Goal: Check status: Check status

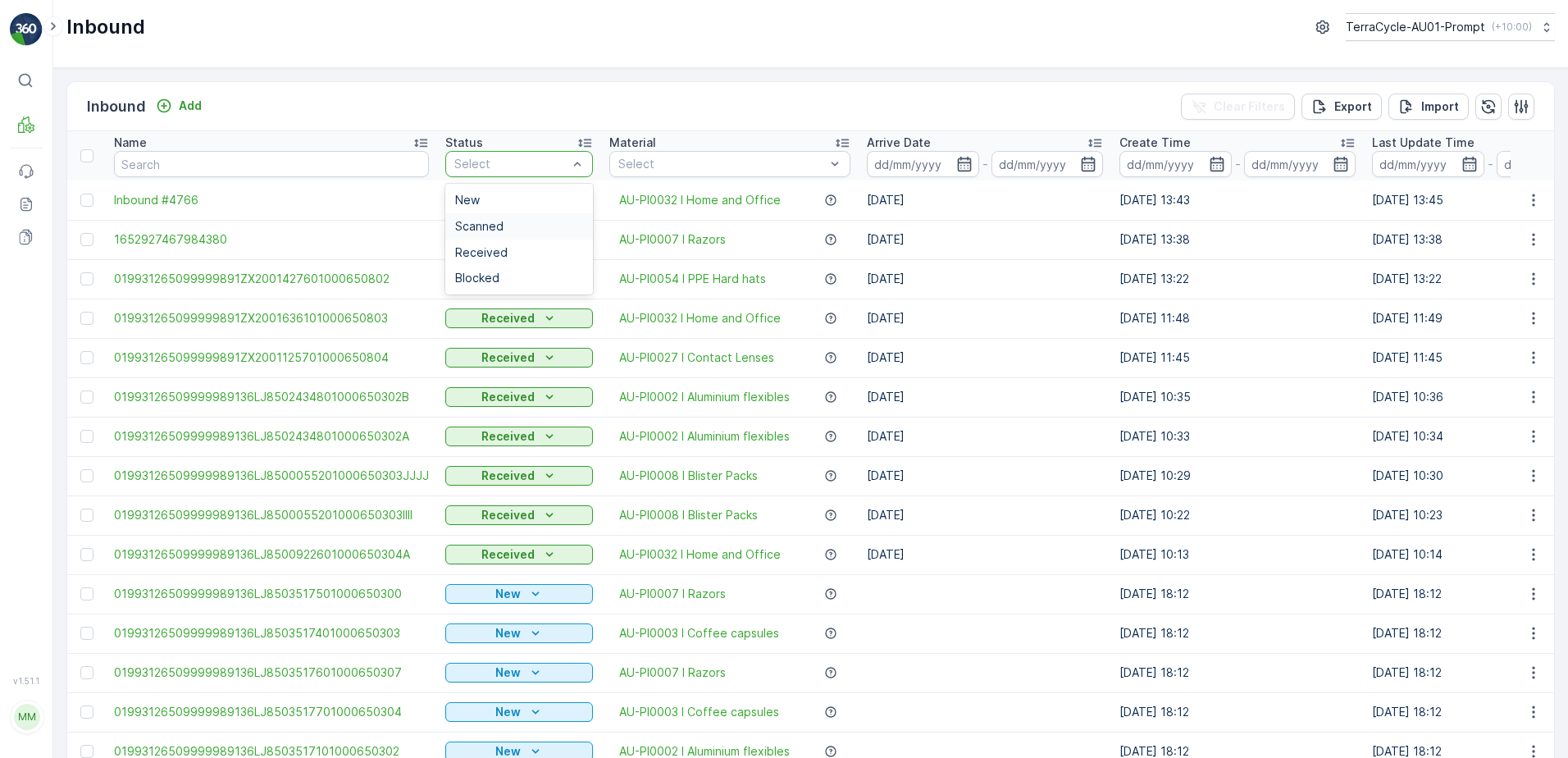
click at [497, 230] on div "Scanned" at bounding box center [519, 226] width 128 height 13
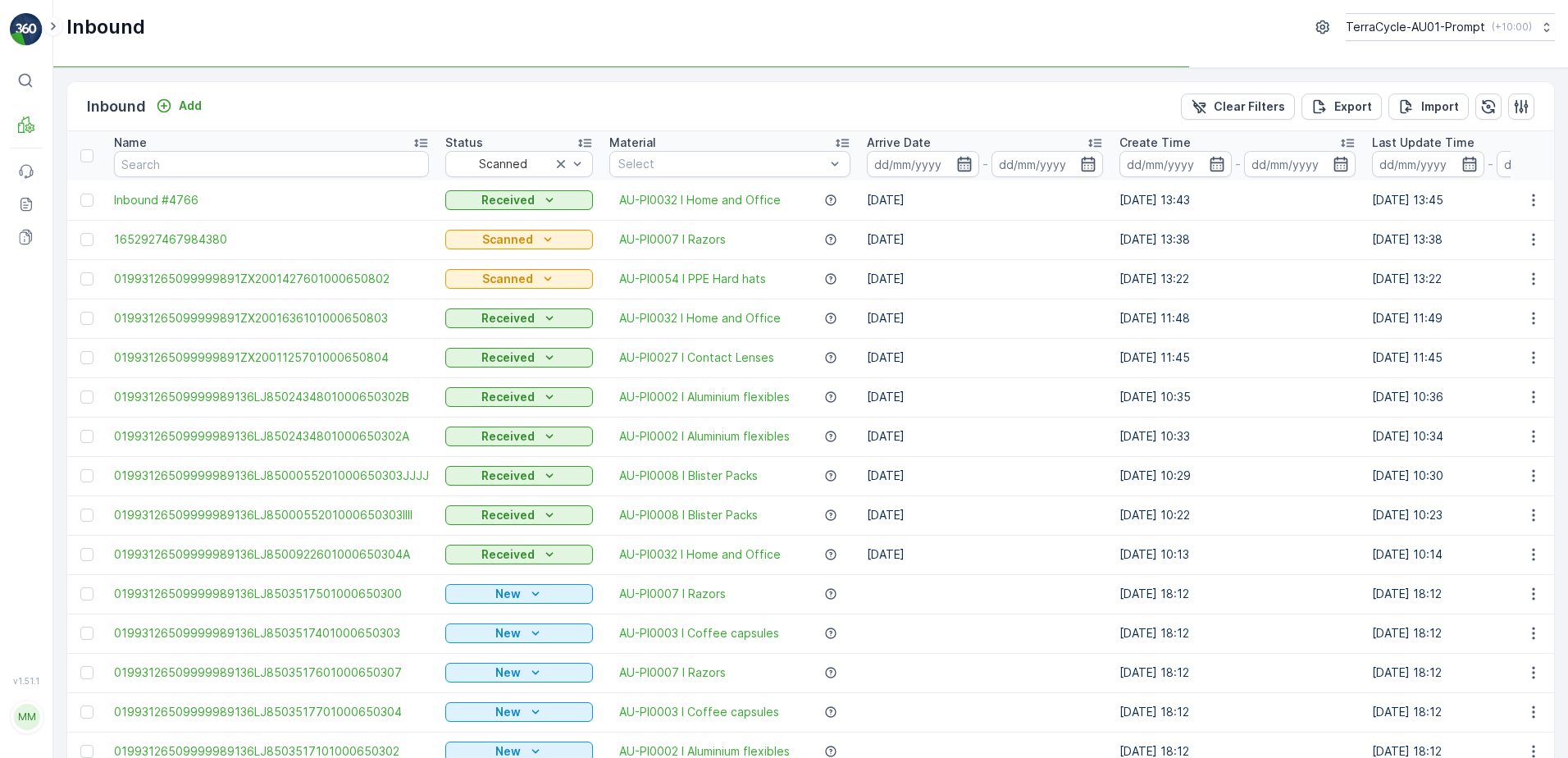
click at [958, 163] on icon "button" at bounding box center [965, 164] width 14 height 15
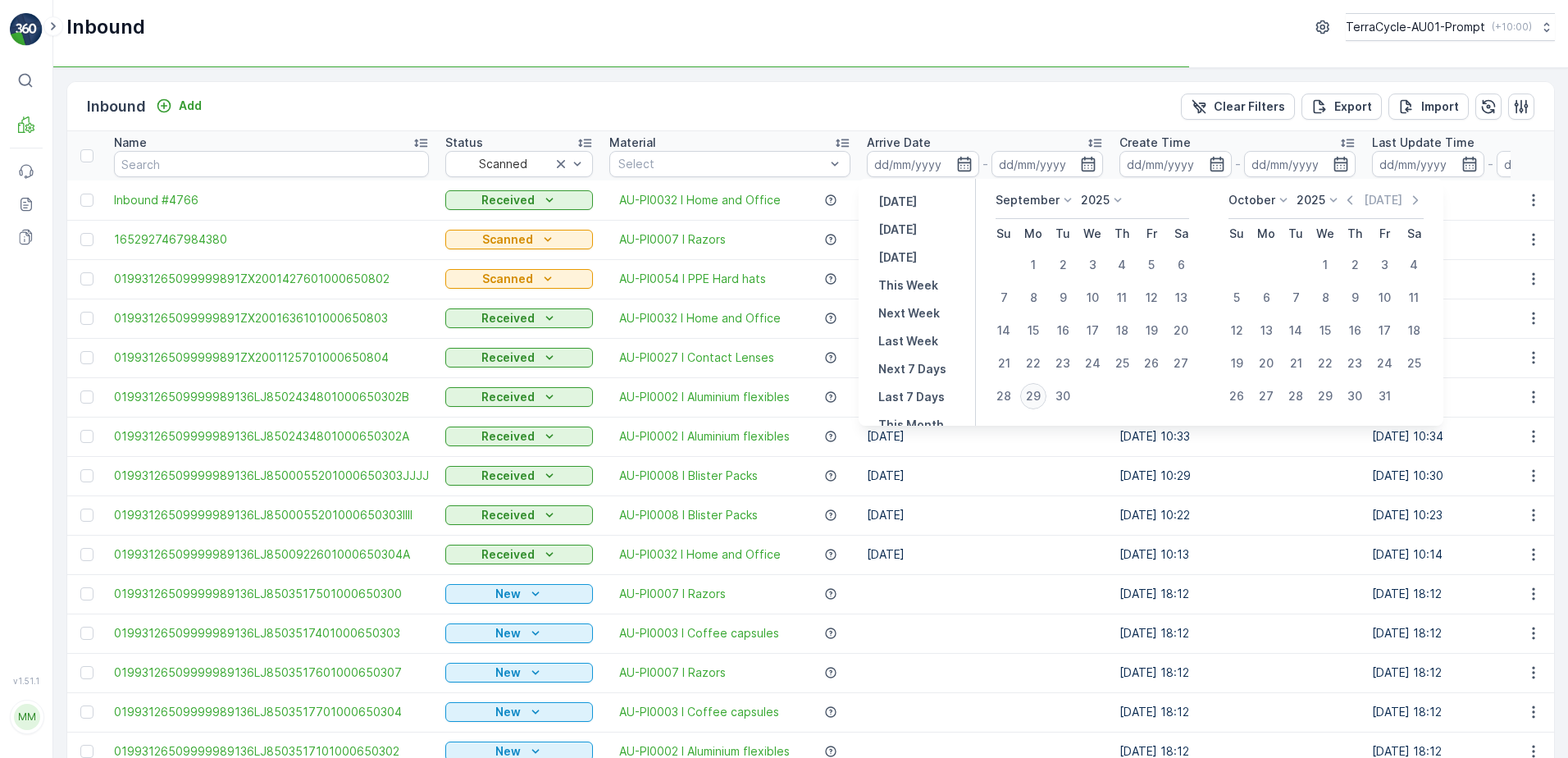
click at [1035, 393] on div "29" at bounding box center [1034, 396] width 26 height 26
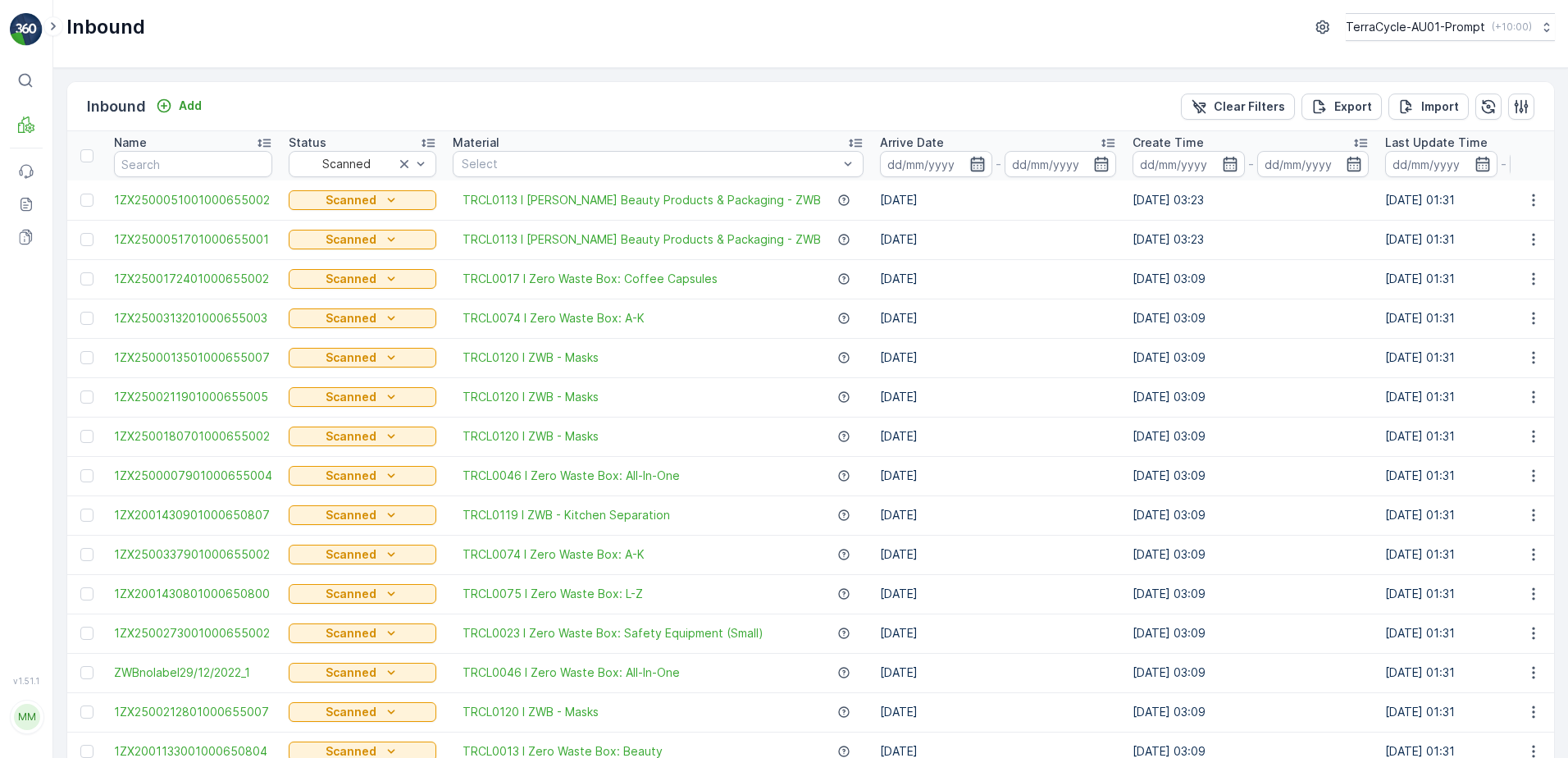
click at [970, 165] on icon "button" at bounding box center [977, 164] width 16 height 16
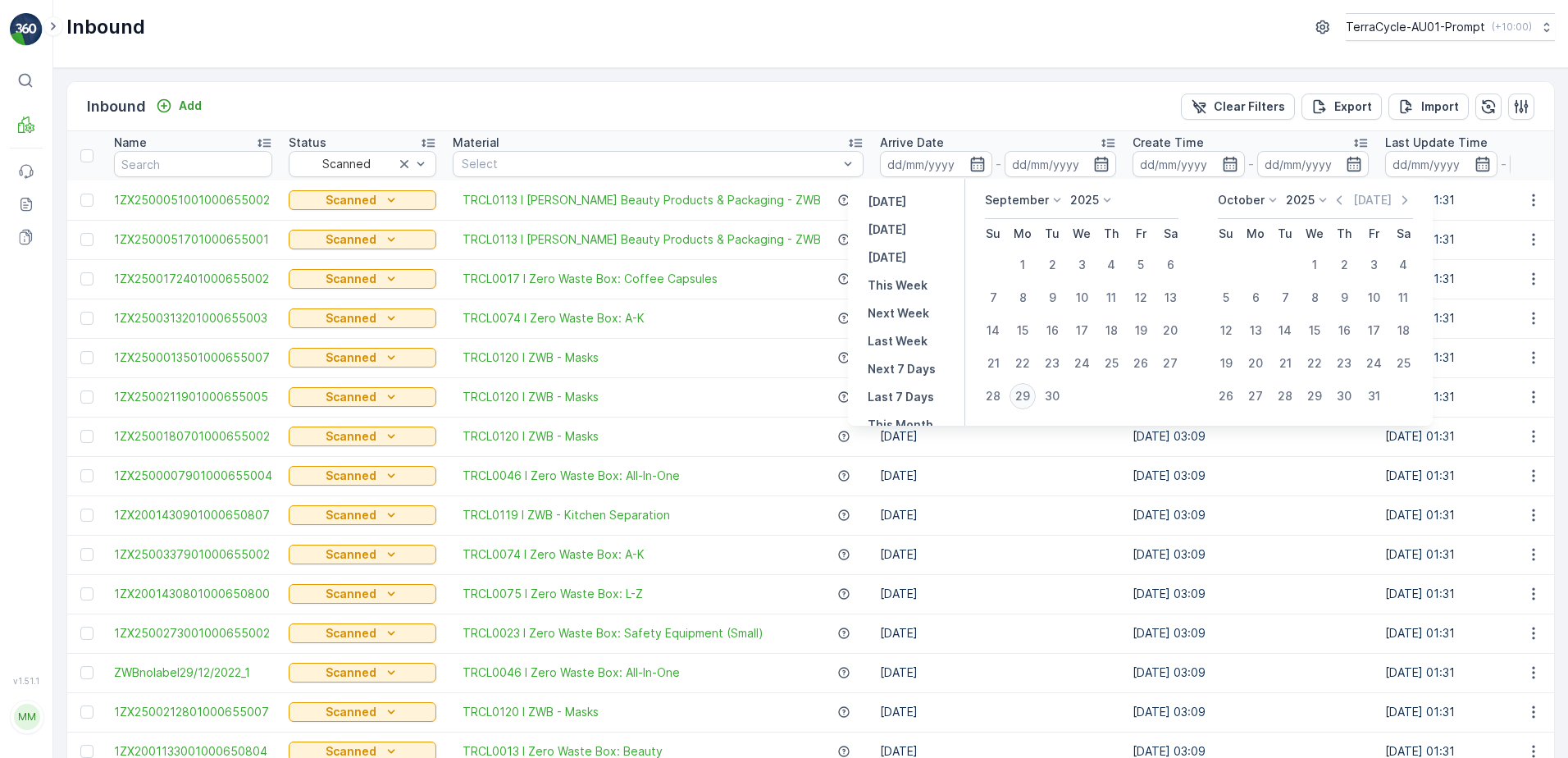
click at [1019, 396] on div "29" at bounding box center [1023, 396] width 26 height 26
type input "[DATE]"
click at [1019, 389] on div "29" at bounding box center [1023, 396] width 26 height 26
type input "[DATE]"
click at [753, 105] on div "Inbound Add Clear Filters Export Import" at bounding box center [811, 107] width 1487 height 50
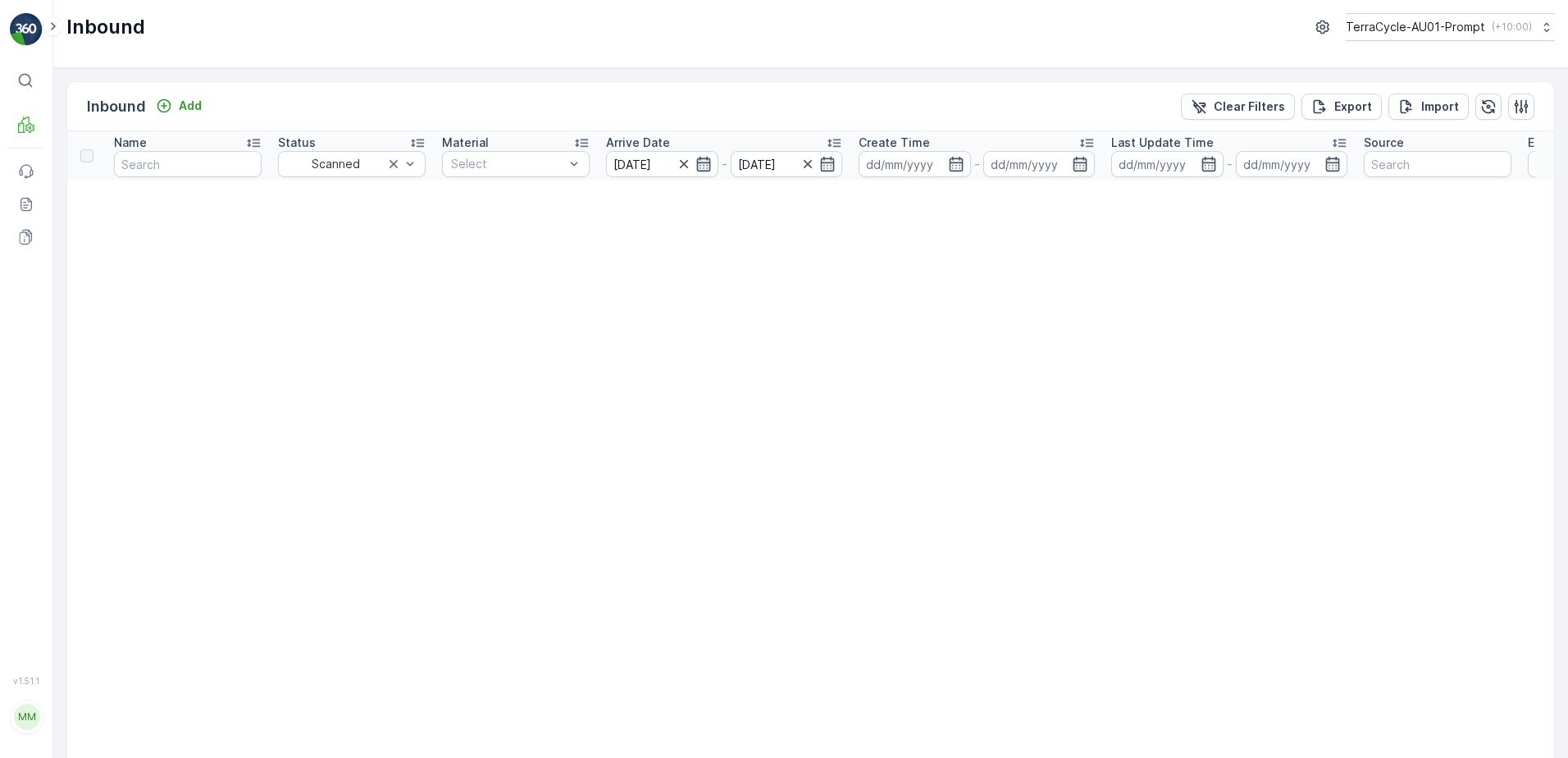
click at [702, 167] on icon "button" at bounding box center [703, 164] width 16 height 16
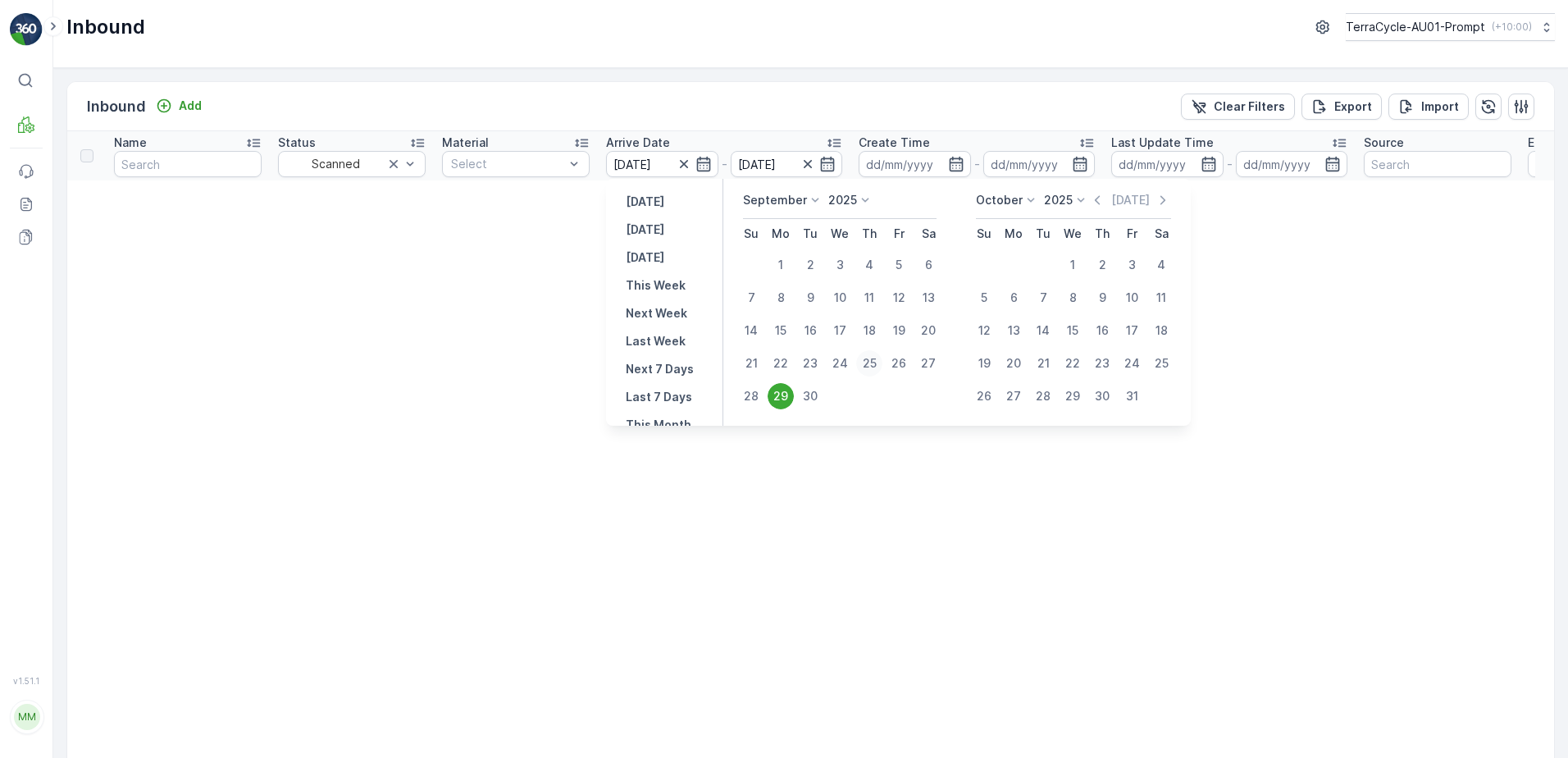
click at [872, 364] on div "25" at bounding box center [869, 363] width 26 height 26
type input "[DATE]"
click at [818, 161] on div "[DATE]" at bounding box center [787, 164] width 113 height 26
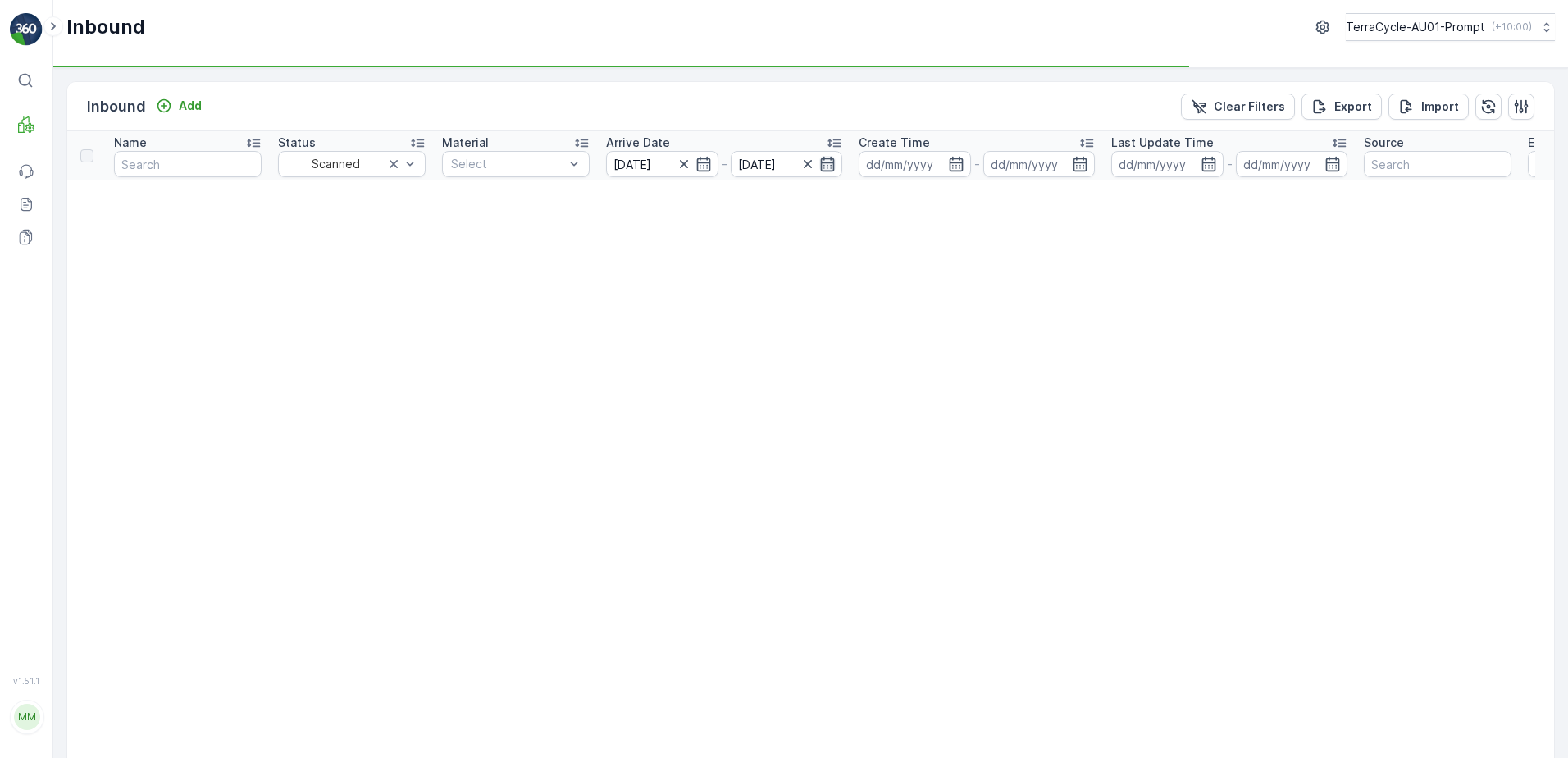
click at [832, 169] on icon "button" at bounding box center [827, 164] width 16 height 16
click at [831, 165] on icon "button" at bounding box center [828, 164] width 14 height 15
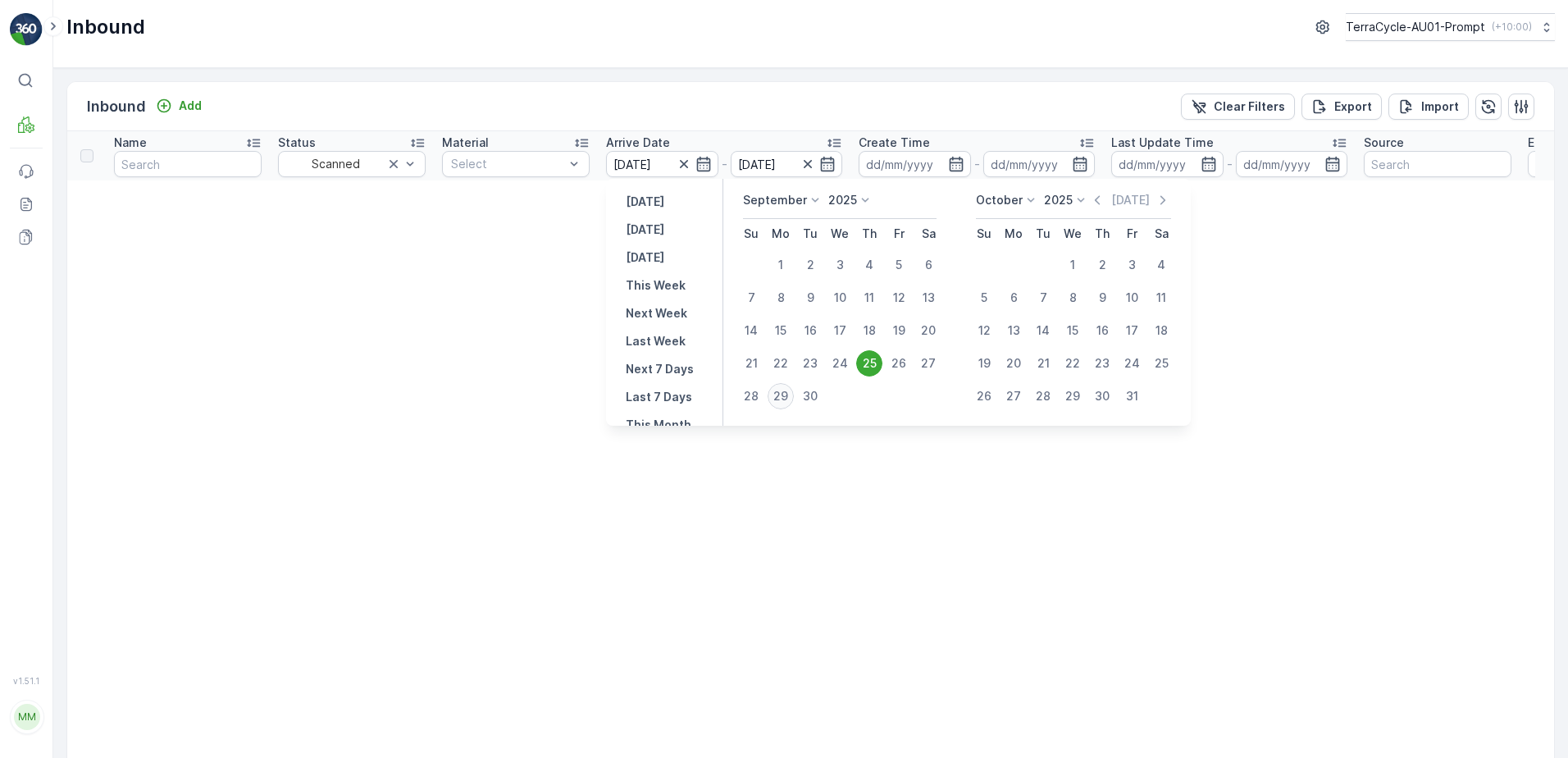
click at [781, 399] on div "29" at bounding box center [781, 396] width 26 height 26
type input "[DATE]"
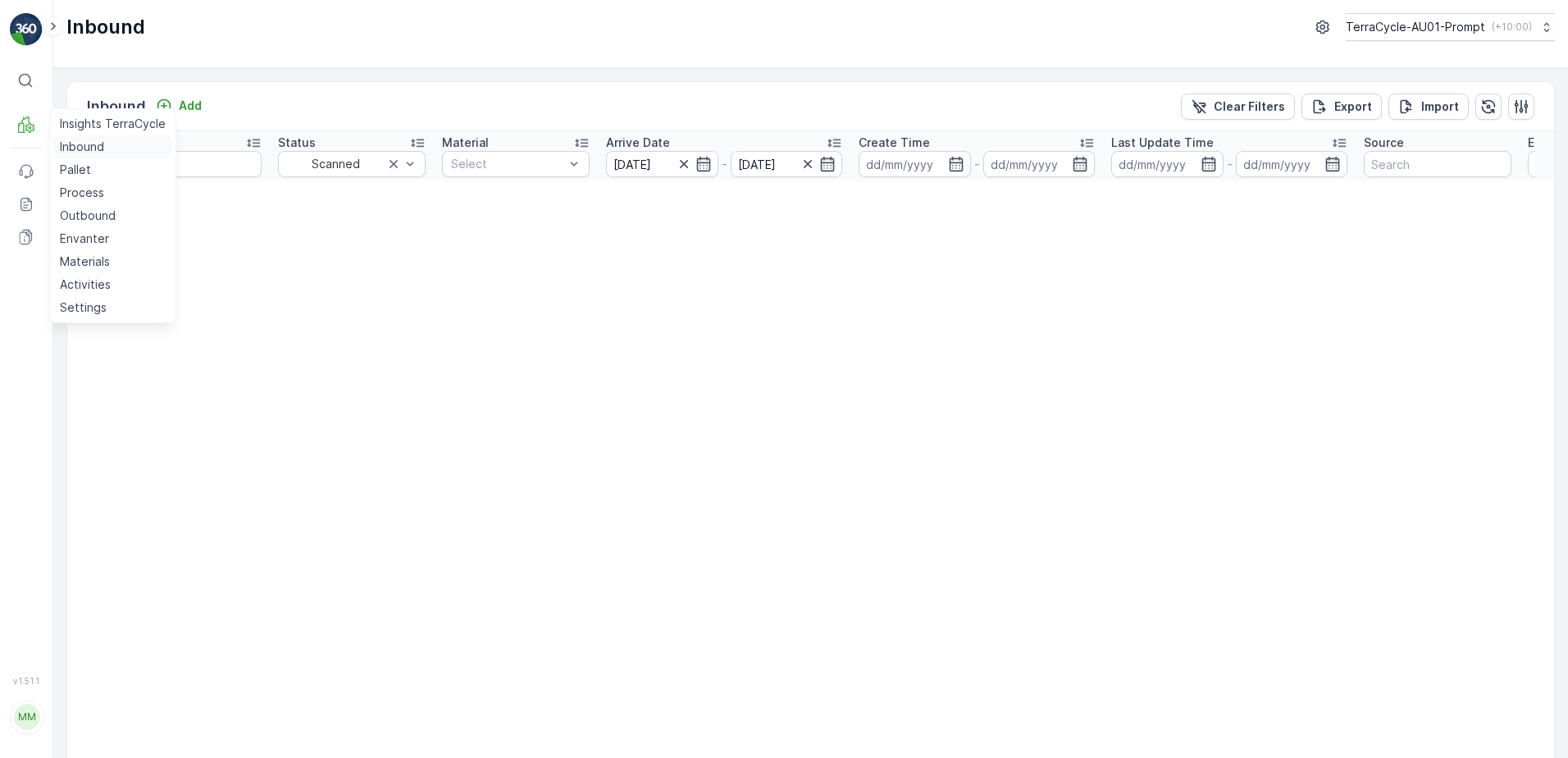
click at [73, 149] on p "Inbound" at bounding box center [82, 146] width 44 height 16
click at [1234, 108] on p "Clear Filters" at bounding box center [1250, 106] width 72 height 16
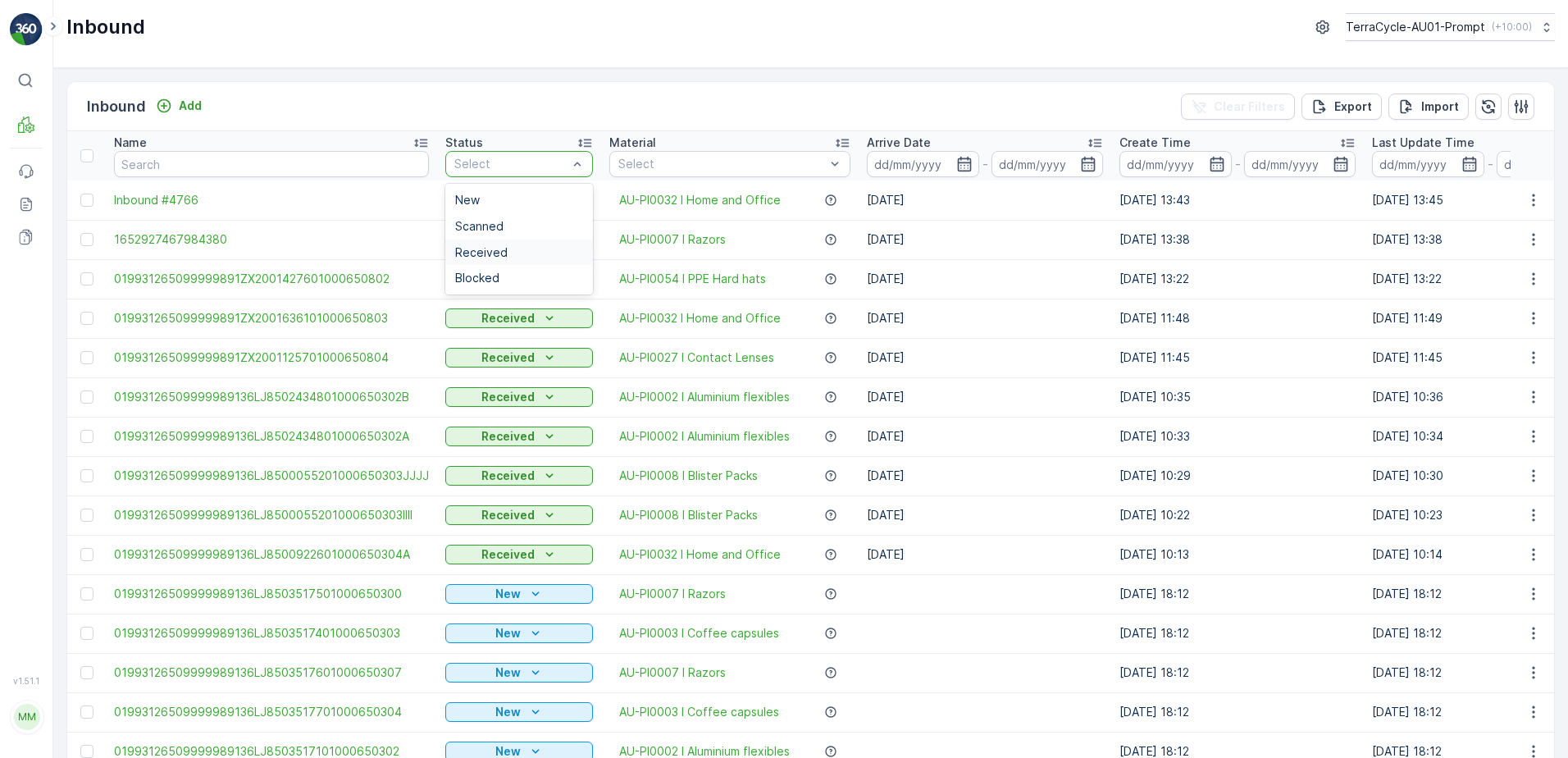
click at [488, 257] on span "Received" at bounding box center [481, 252] width 53 height 13
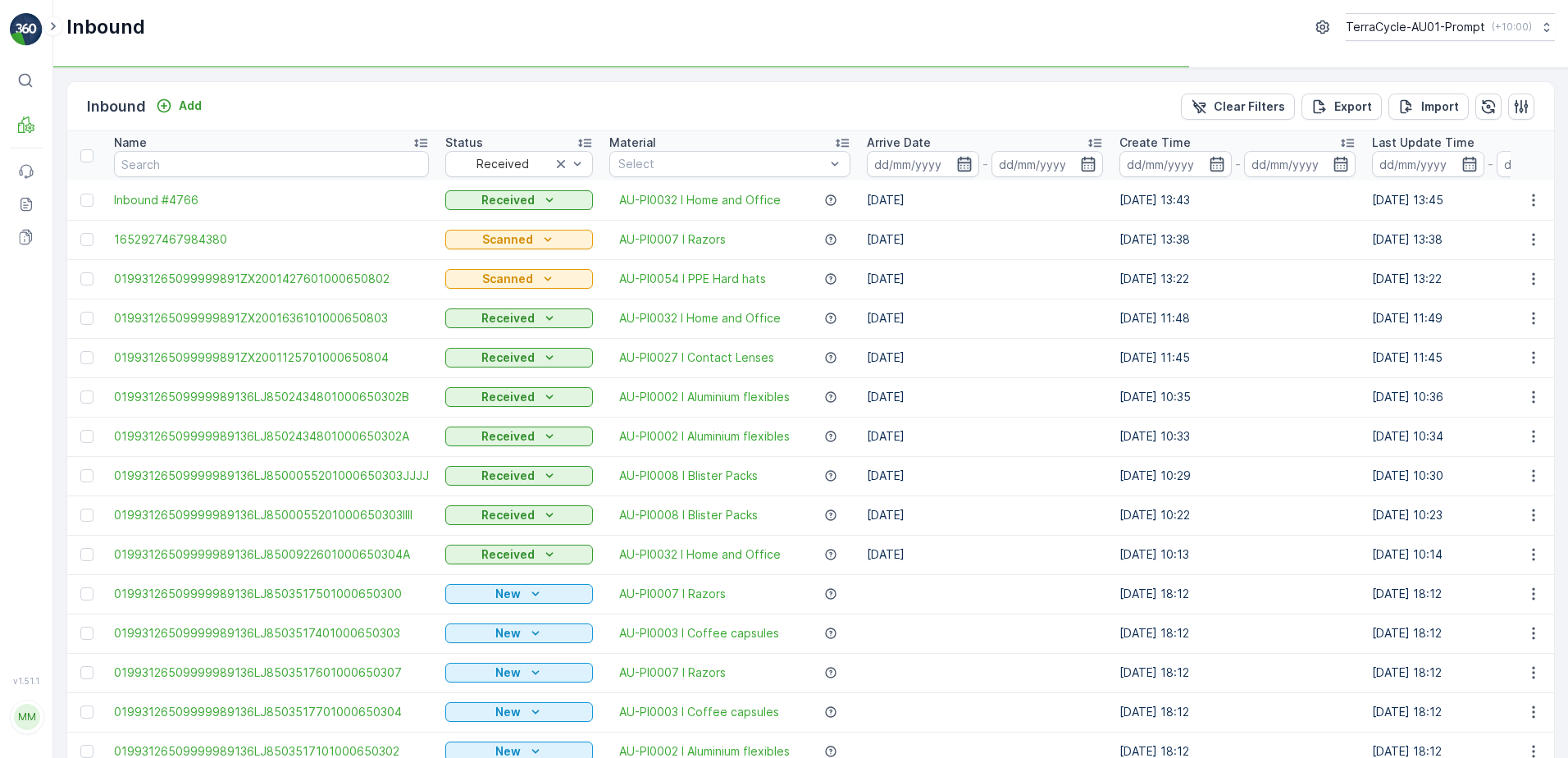
click at [958, 166] on icon "button" at bounding box center [965, 164] width 16 height 16
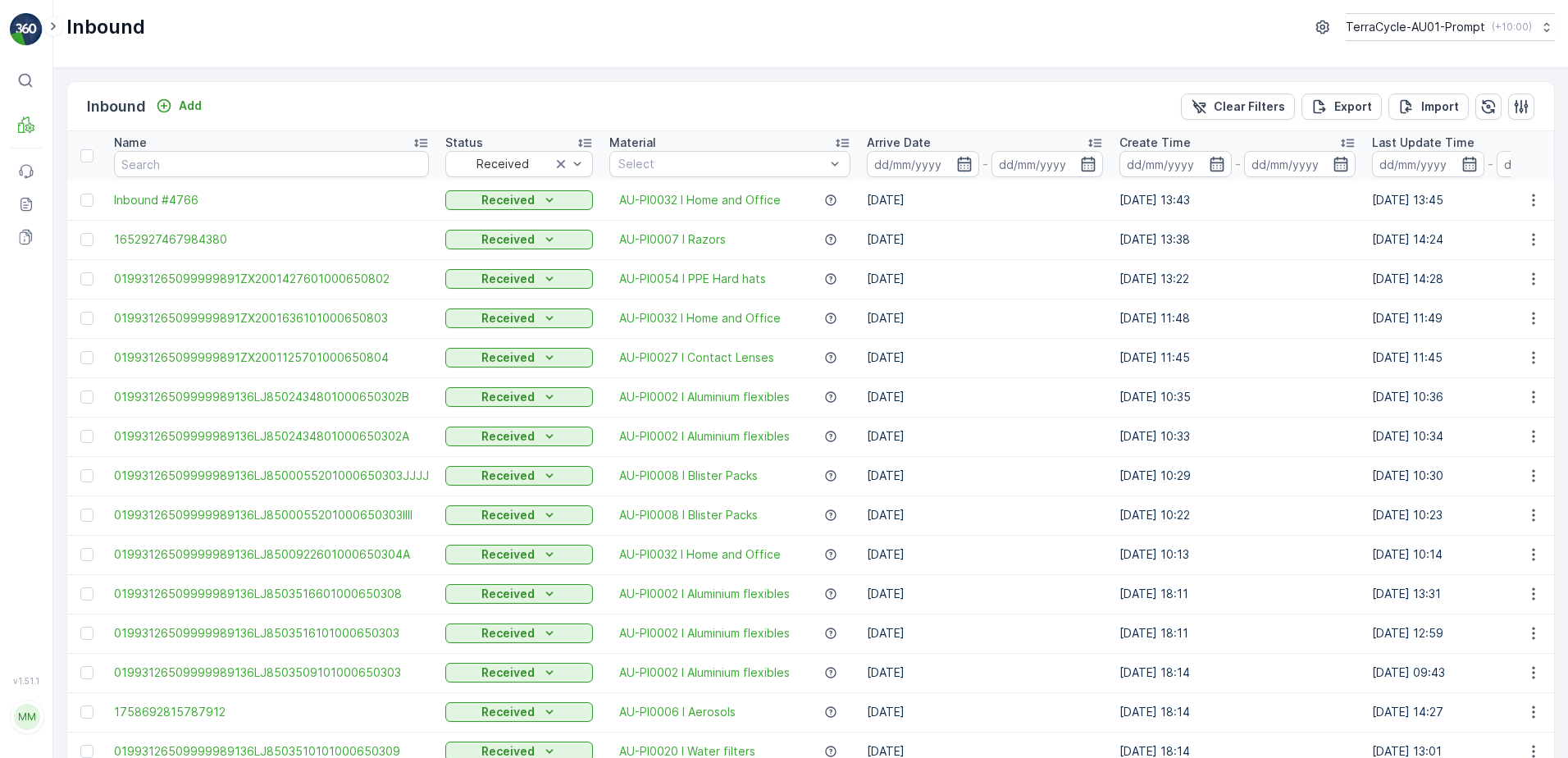
click at [1030, 395] on td "[DATE]" at bounding box center [985, 397] width 253 height 39
click at [930, 160] on input at bounding box center [924, 164] width 113 height 26
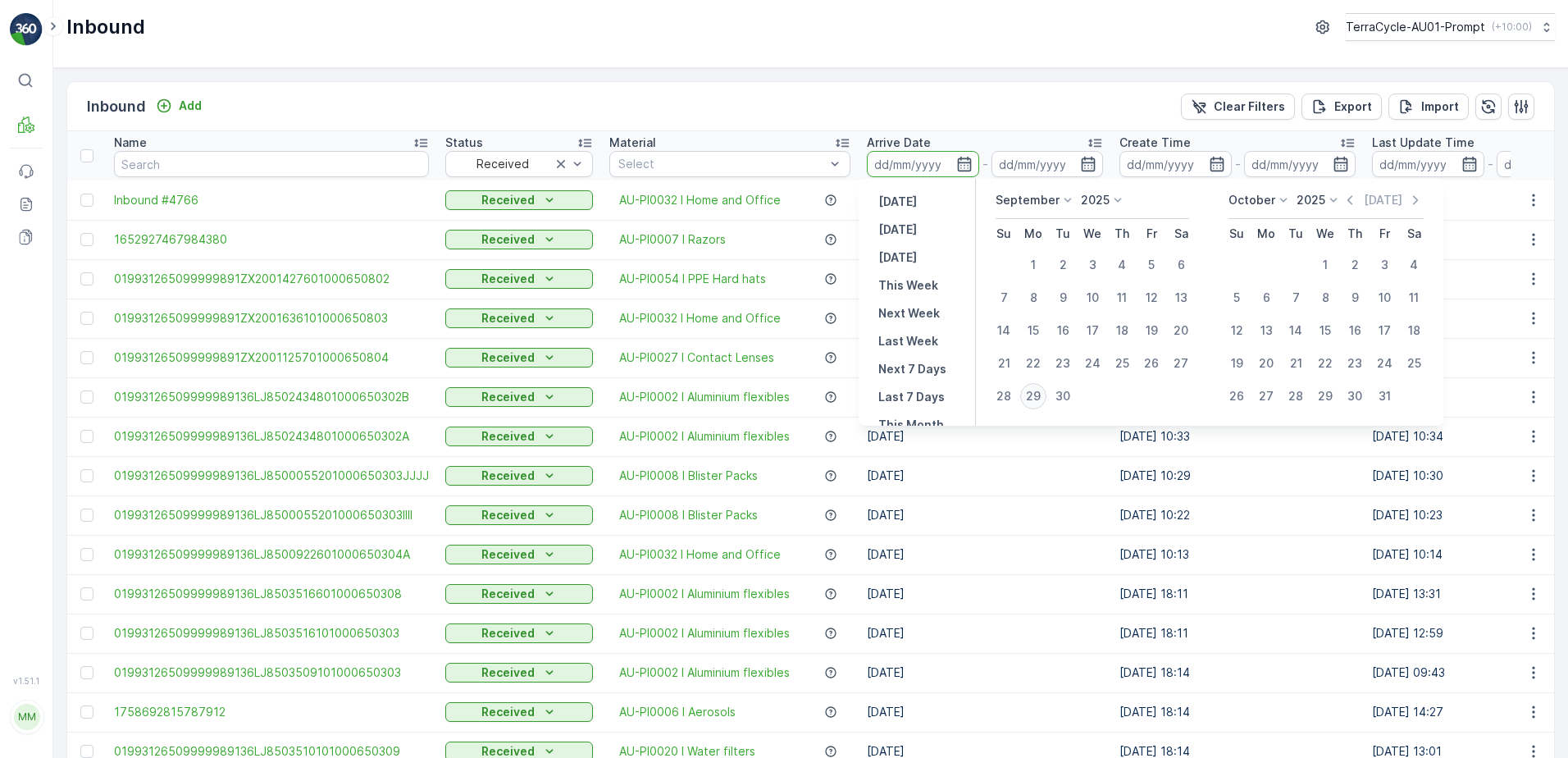
click at [1034, 392] on div "29" at bounding box center [1034, 396] width 26 height 26
type input "[DATE]"
click at [1034, 392] on div "29" at bounding box center [1034, 396] width 26 height 26
type input "[DATE]"
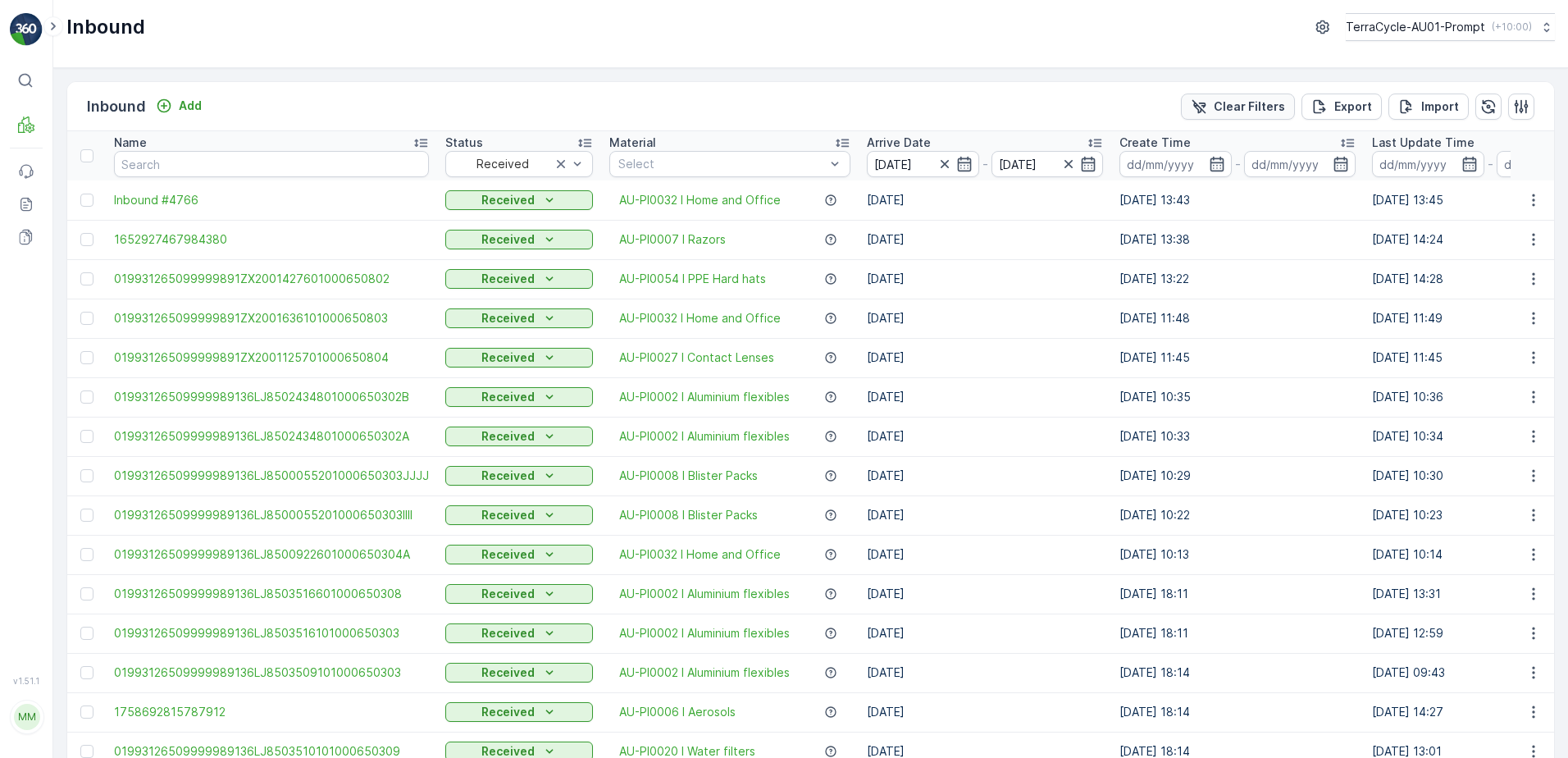
click at [1245, 104] on p "Clear Filters" at bounding box center [1250, 106] width 72 height 16
